Goal: Transaction & Acquisition: Download file/media

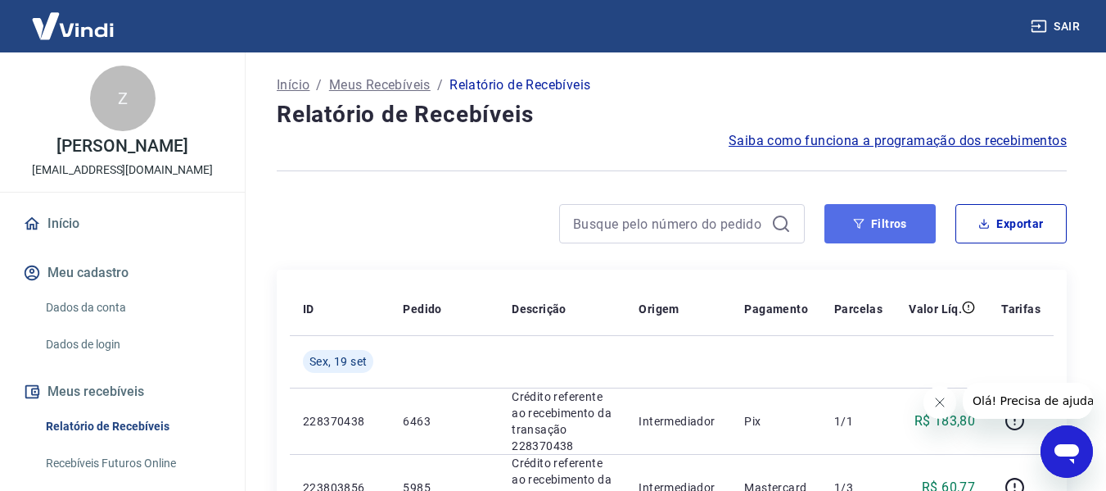
click at [853, 227] on button "Filtros" at bounding box center [880, 223] width 111 height 39
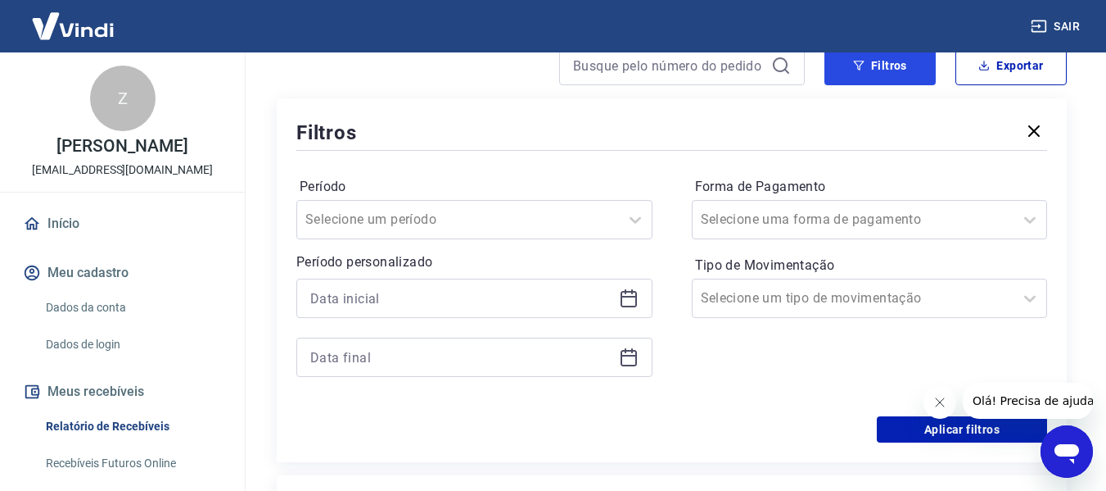
scroll to position [180, 0]
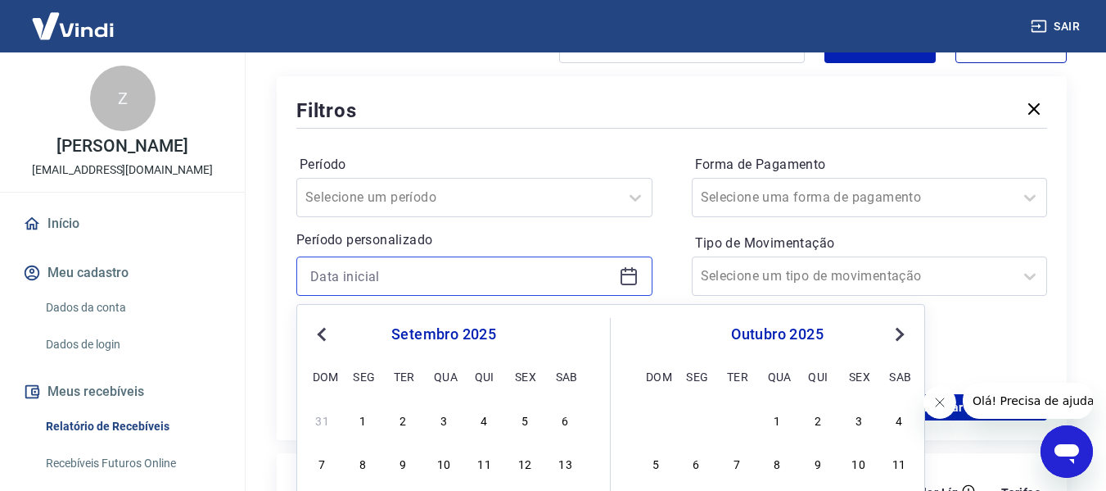
click at [446, 272] on input at bounding box center [461, 276] width 302 height 25
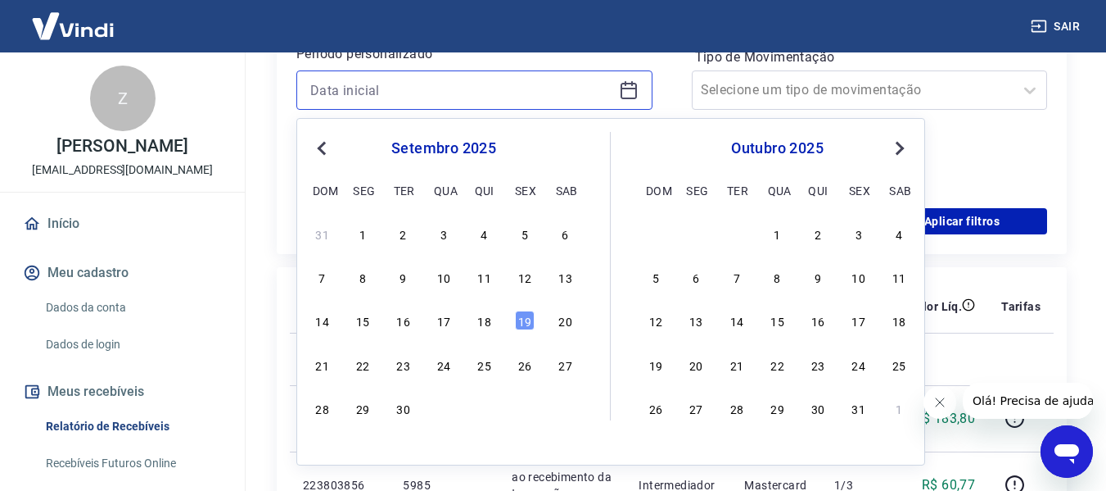
scroll to position [385, 0]
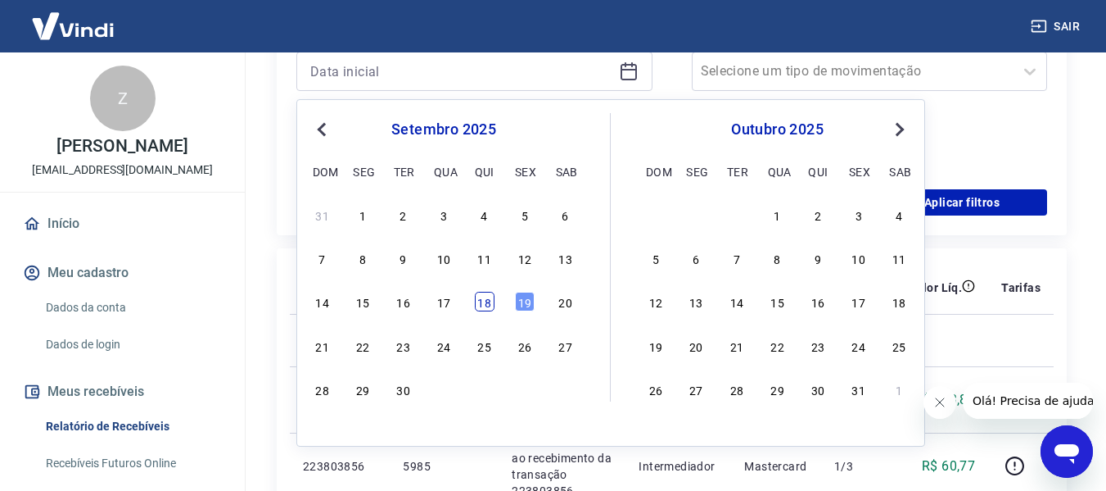
click at [482, 297] on div "18" at bounding box center [485, 302] width 20 height 20
type input "[DATE]"
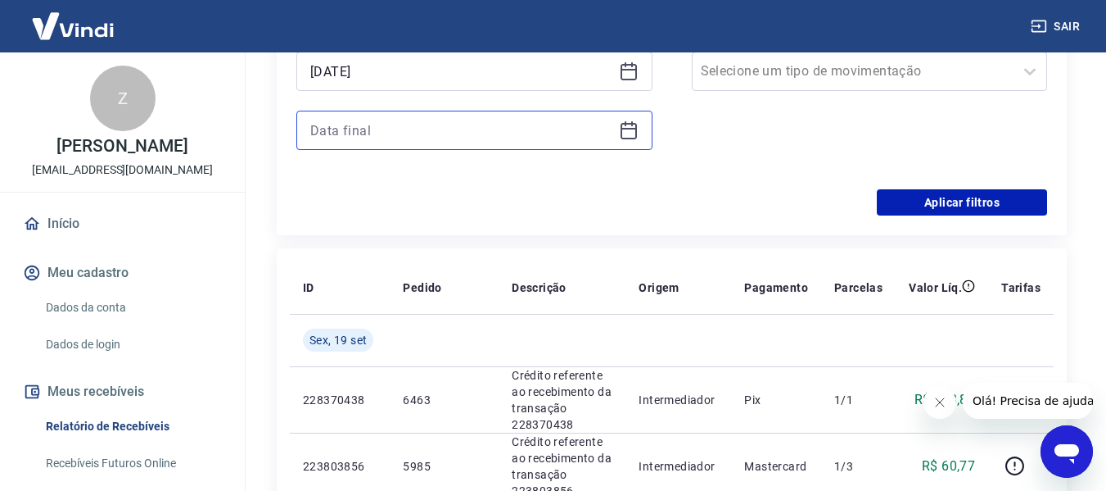
click at [393, 137] on input at bounding box center [461, 130] width 302 height 25
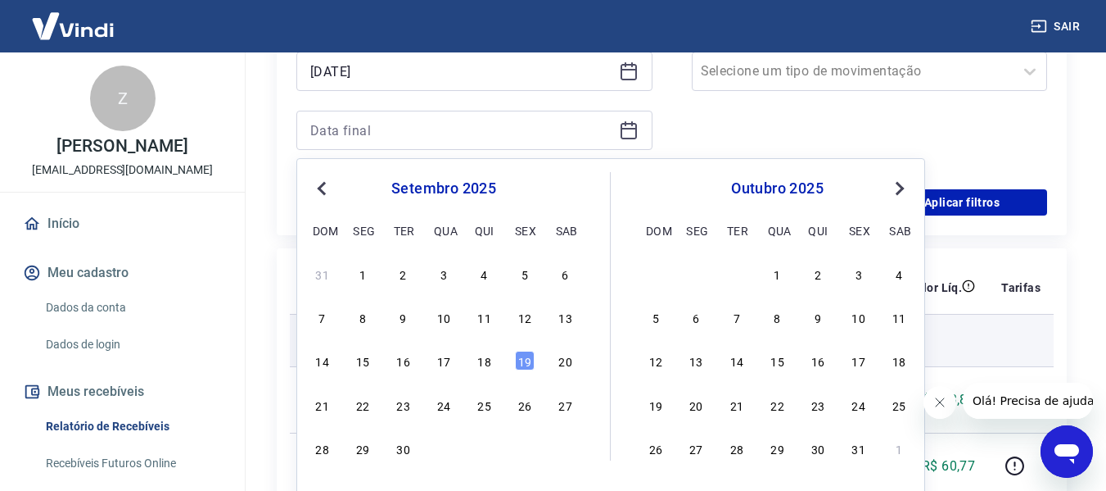
click at [481, 356] on div "18" at bounding box center [485, 361] width 20 height 20
type input "[DATE]"
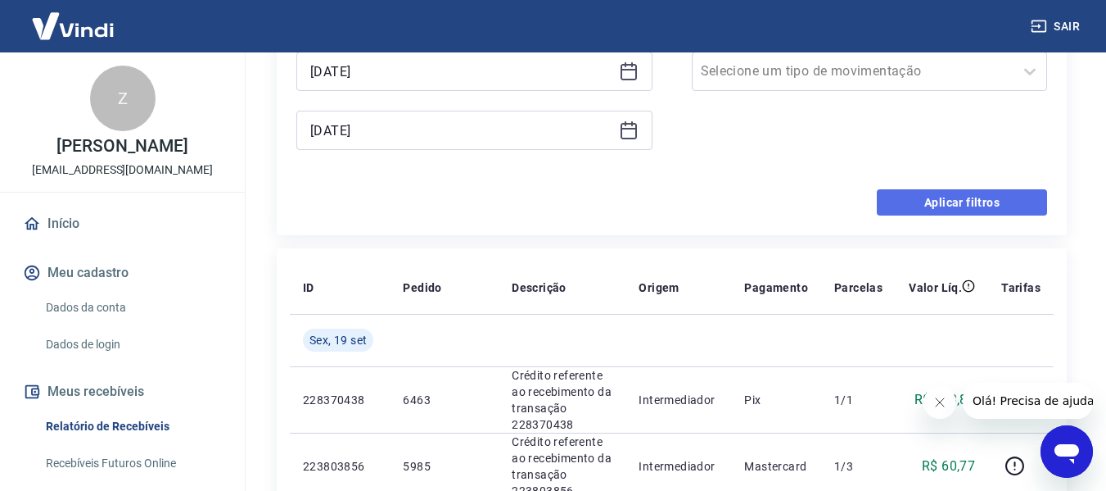
click at [897, 212] on button "Aplicar filtros" at bounding box center [962, 202] width 170 height 26
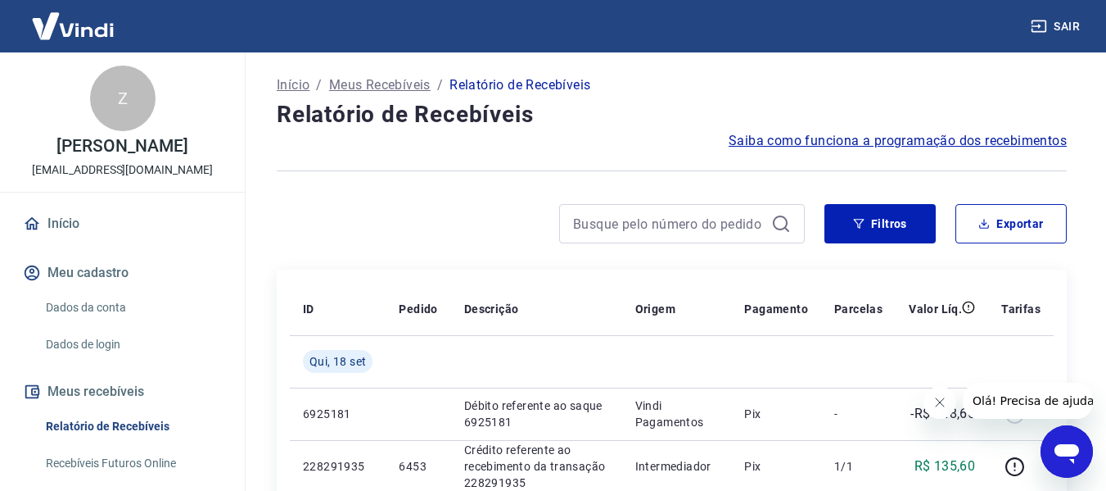
click at [941, 408] on icon "Fechar mensagem da empresa" at bounding box center [939, 402] width 13 height 13
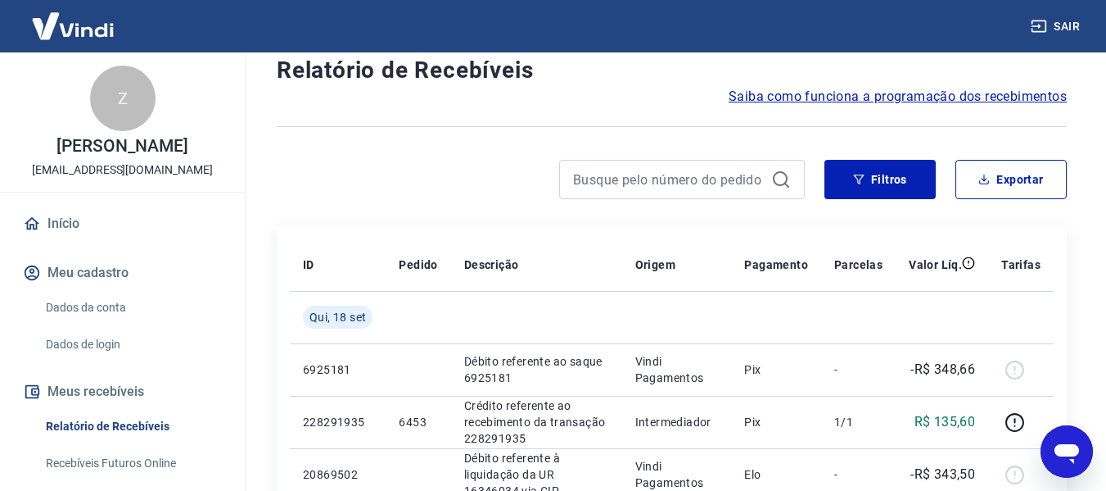
scroll to position [32, 0]
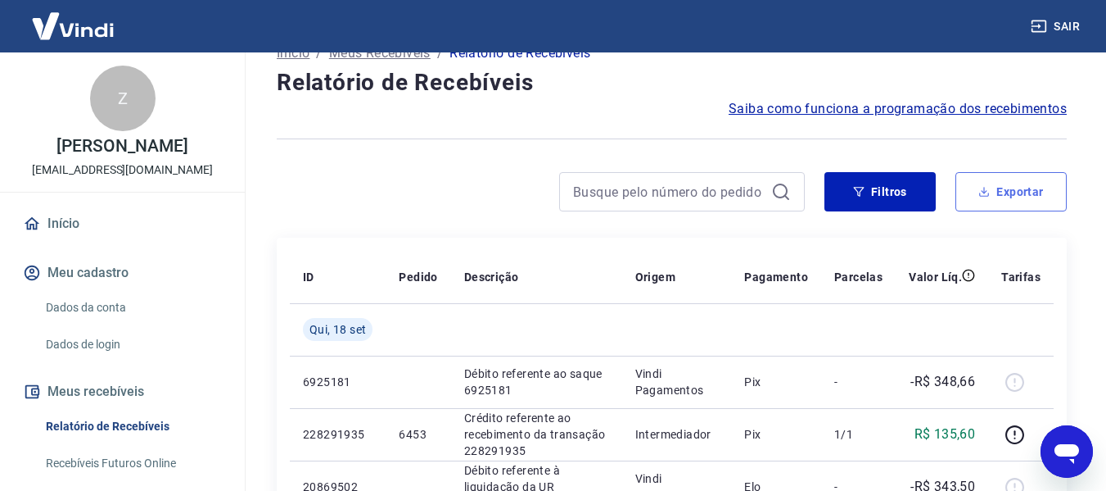
click at [1003, 191] on button "Exportar" at bounding box center [1011, 191] width 111 height 39
type input "[DATE]"
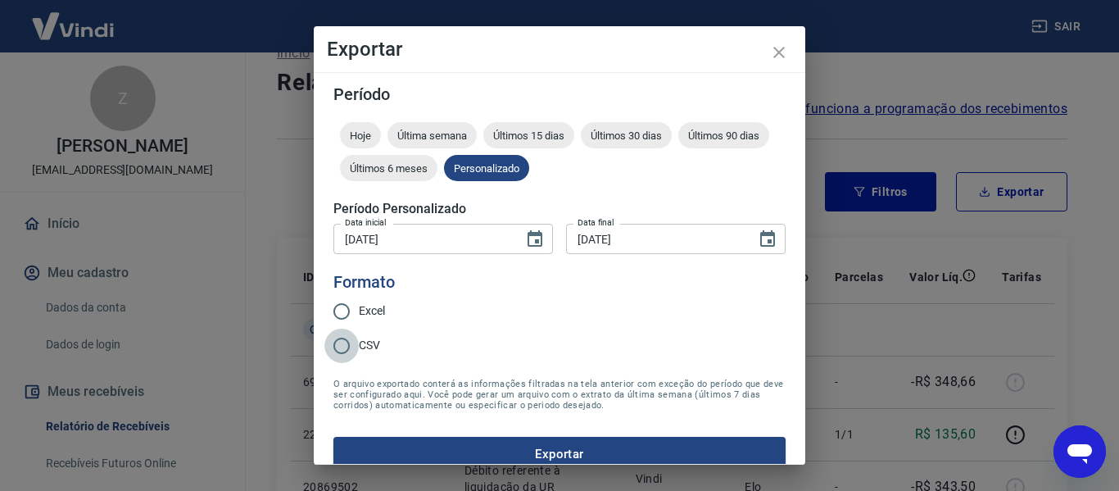
click at [355, 348] on input "CSV" at bounding box center [341, 345] width 34 height 34
radio input "true"
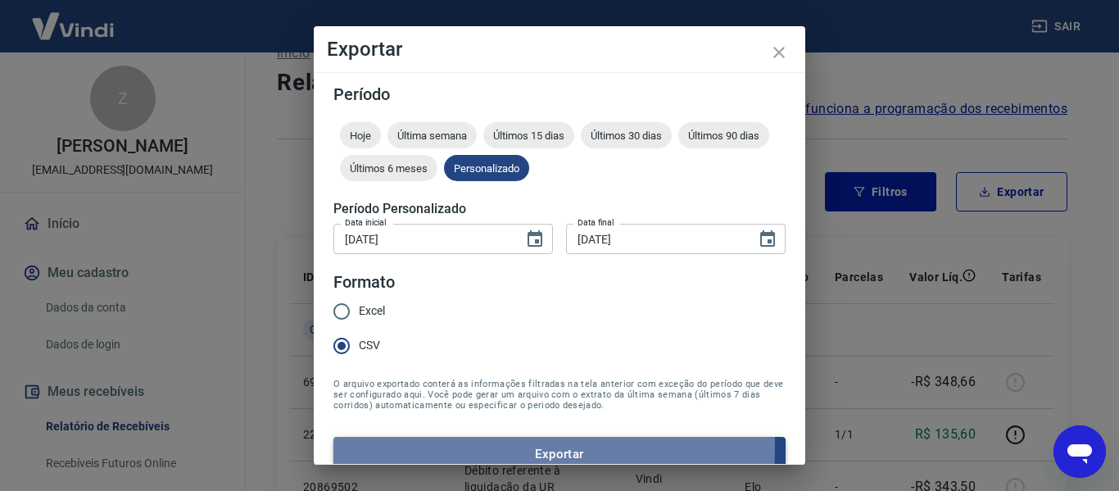
click at [455, 447] on button "Exportar" at bounding box center [559, 454] width 452 height 34
